Goal: Information Seeking & Learning: Learn about a topic

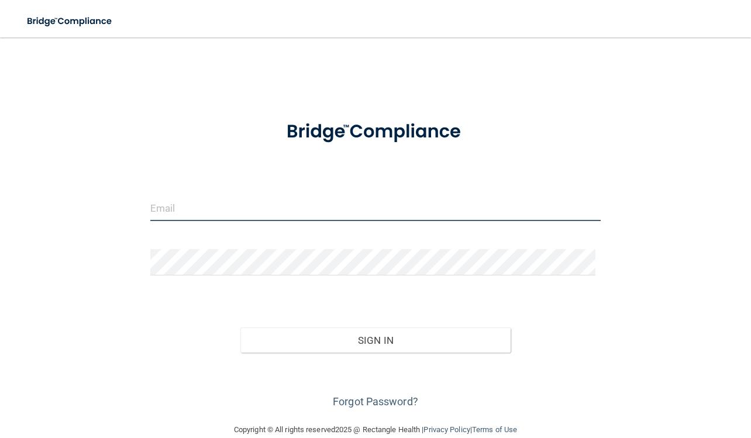
click at [171, 211] on input "email" at bounding box center [375, 208] width 451 height 26
type input "[EMAIL_ADDRESS][DOMAIN_NAME]"
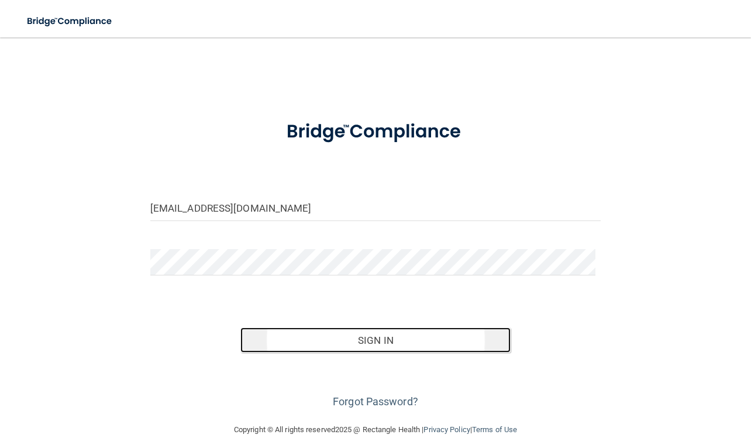
click at [268, 341] on button "Sign In" at bounding box center [375, 341] width 270 height 26
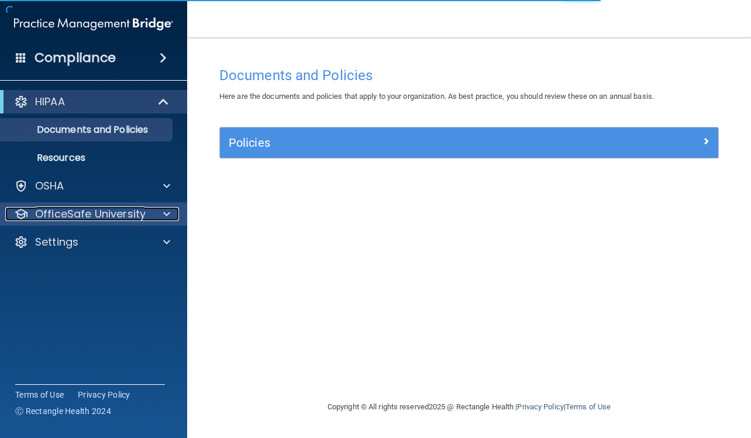
click at [128, 213] on p "OfficeSafe University" at bounding box center [90, 214] width 111 height 14
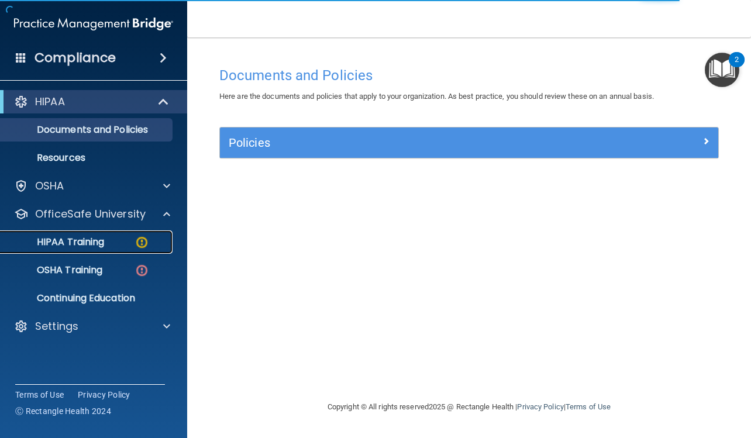
click at [122, 240] on div "HIPAA Training" at bounding box center [88, 242] width 160 height 12
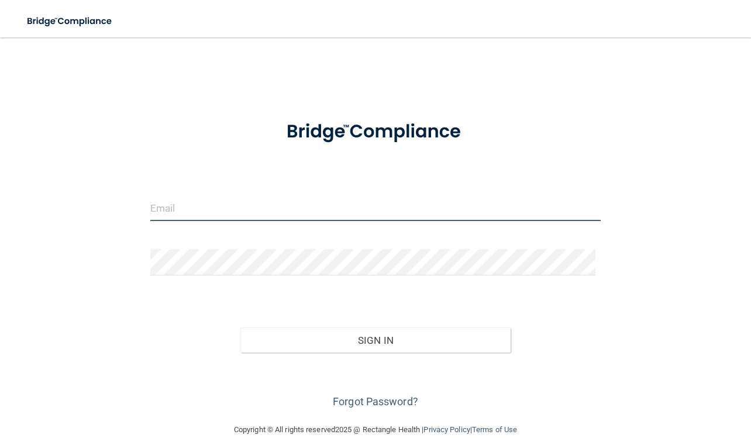
click at [191, 206] on input "email" at bounding box center [375, 208] width 451 height 26
type input "[EMAIL_ADDRESS][DOMAIN_NAME]"
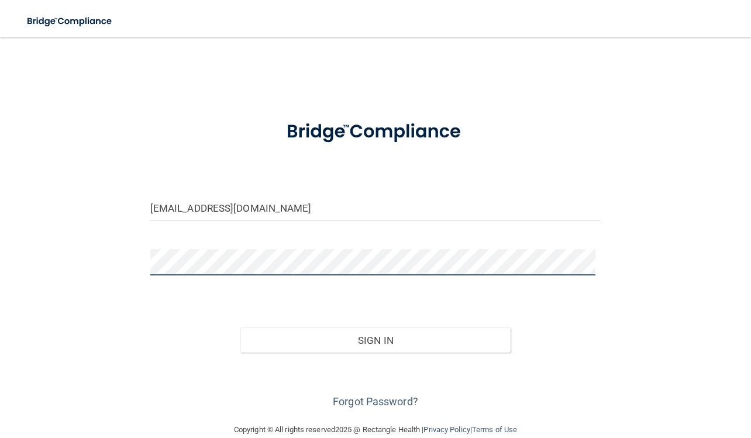
click at [240, 328] on button "Sign In" at bounding box center [375, 341] width 270 height 26
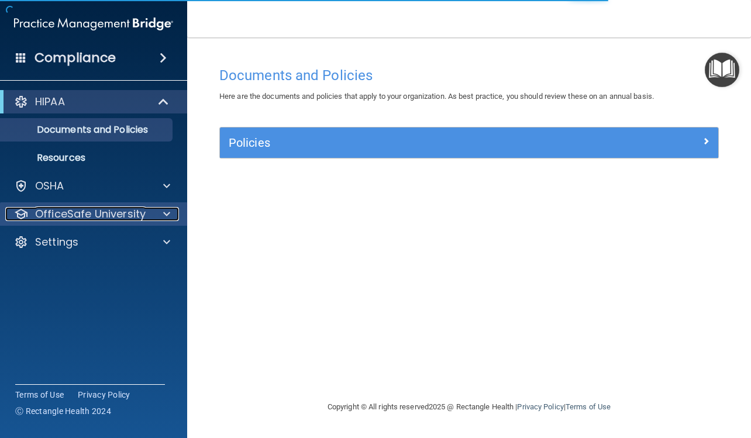
click at [156, 211] on div at bounding box center [164, 214] width 29 height 14
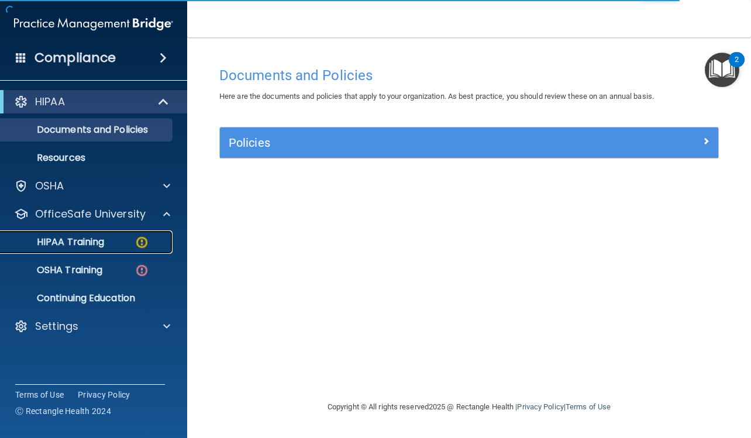
click at [139, 243] on img at bounding box center [142, 242] width 15 height 15
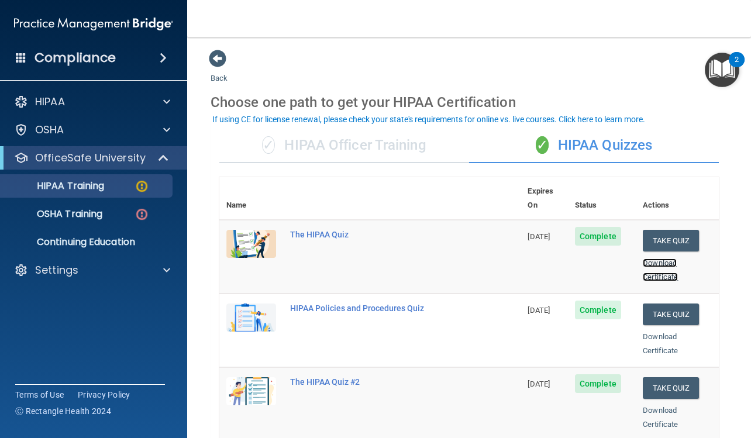
click at [652, 266] on link "Download Certificate" at bounding box center [660, 270] width 35 height 23
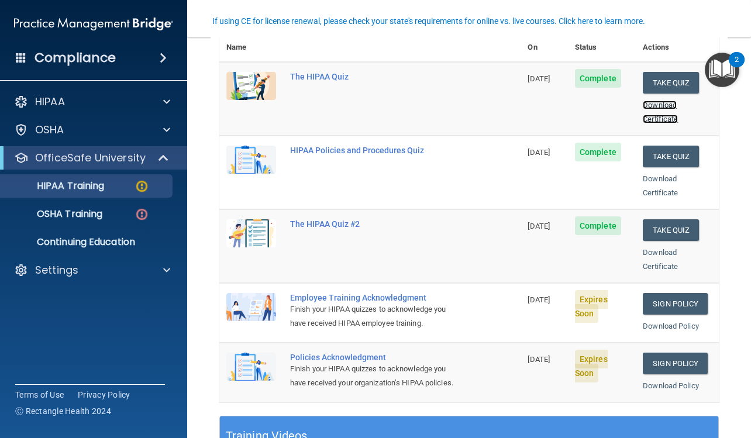
scroll to position [176, 0]
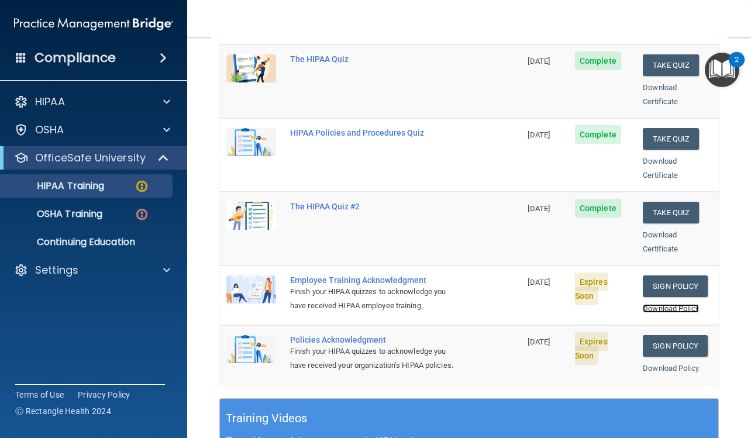
click at [680, 304] on link "Download Policy" at bounding box center [671, 308] width 56 height 9
click at [663, 276] on link "Sign Policy" at bounding box center [675, 287] width 65 height 22
click at [662, 335] on link "Sign Policy" at bounding box center [675, 346] width 65 height 22
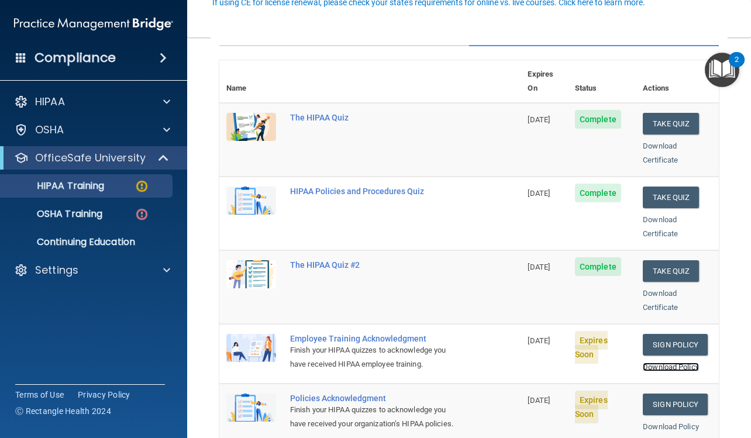
click at [684, 363] on link "Download Policy" at bounding box center [671, 367] width 56 height 9
click at [650, 422] on link "Download Policy" at bounding box center [671, 426] width 56 height 9
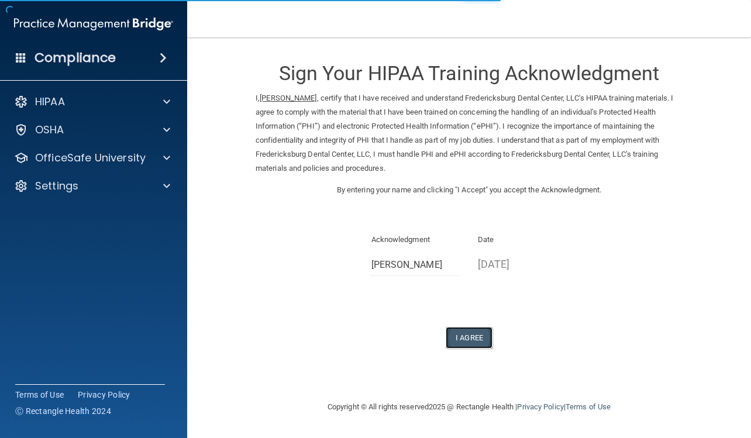
click at [487, 338] on button "I Agree" at bounding box center [469, 338] width 47 height 22
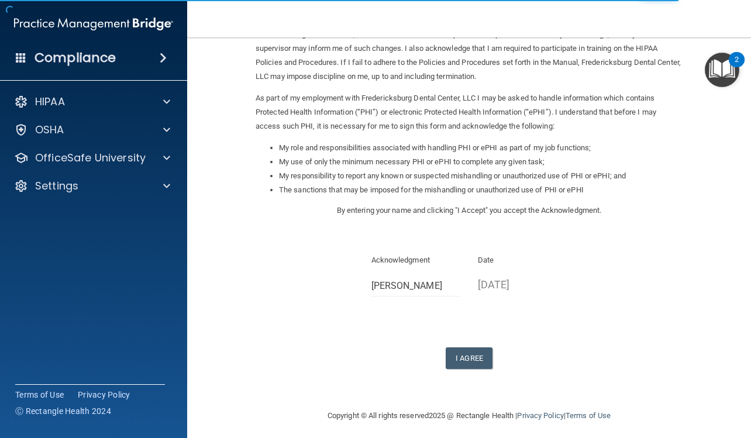
scroll to position [98, 0]
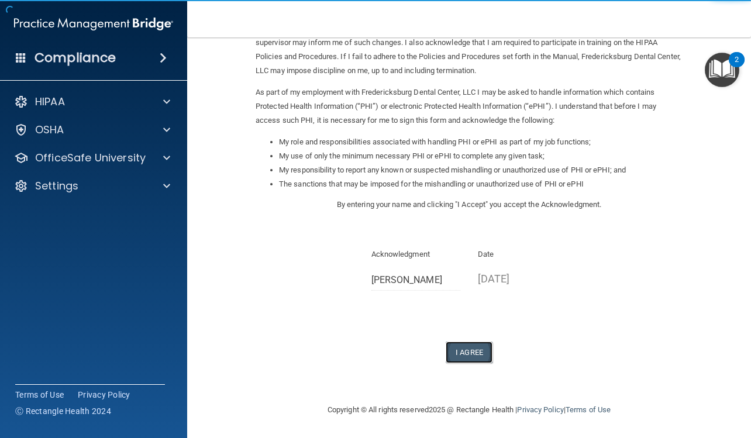
click at [470, 350] on button "I Agree" at bounding box center [469, 353] width 47 height 22
